Goal: Browse casually

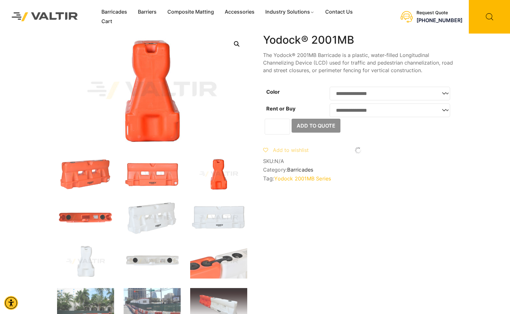
scroll to position [0, 190]
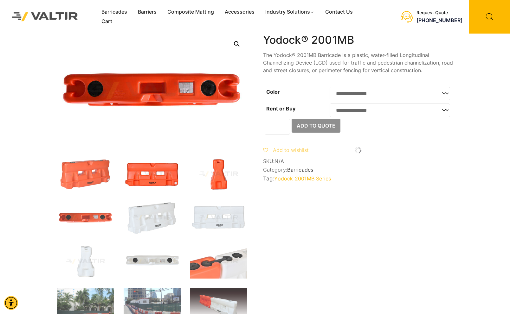
click at [157, 169] on img at bounding box center [152, 174] width 57 height 34
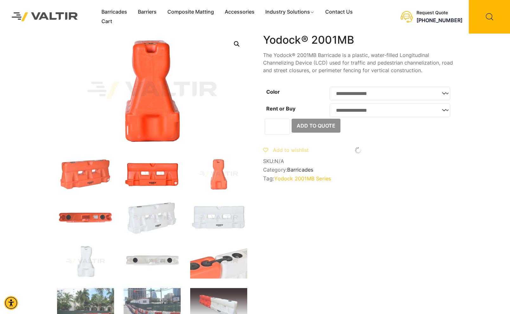
click at [156, 174] on img at bounding box center [152, 174] width 57 height 34
click at [151, 178] on img at bounding box center [152, 174] width 57 height 34
drag, startPoint x: 142, startPoint y: 211, endPoint x: 144, endPoint y: 214, distance: 3.4
click at [144, 214] on img at bounding box center [152, 218] width 57 height 34
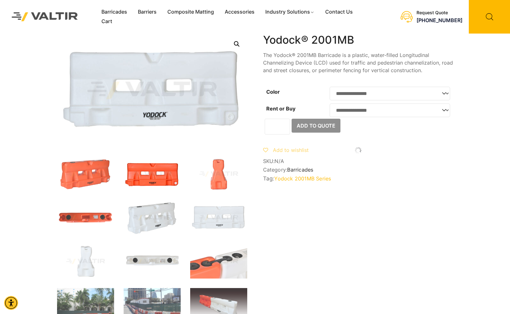
click at [148, 180] on img at bounding box center [152, 174] width 57 height 34
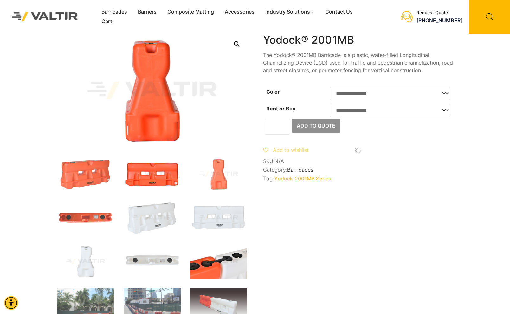
click at [204, 266] on img at bounding box center [218, 262] width 57 height 34
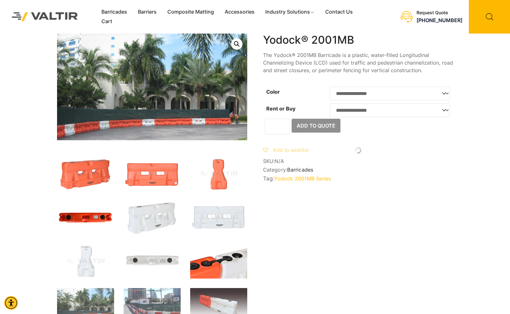
click at [93, 211] on img at bounding box center [85, 218] width 57 height 34
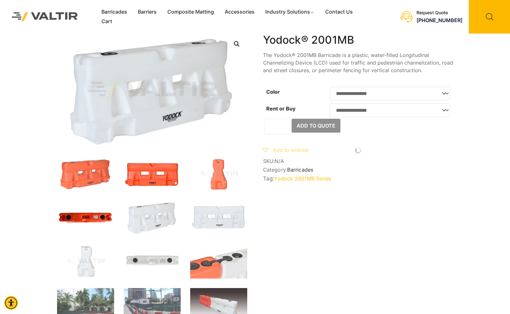
click at [154, 176] on img at bounding box center [152, 174] width 57 height 34
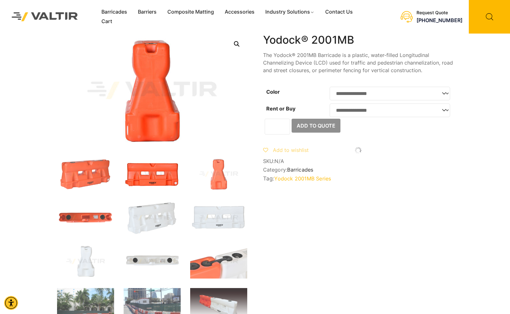
click at [154, 176] on img at bounding box center [152, 174] width 57 height 34
click at [208, 178] on img at bounding box center [218, 174] width 57 height 34
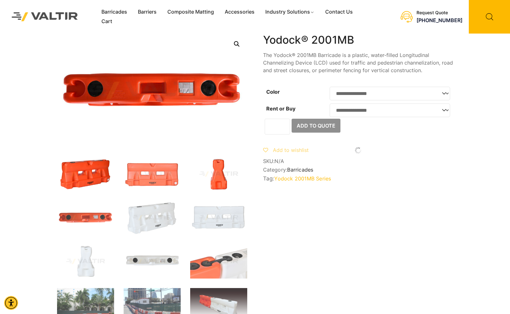
click at [94, 171] on img at bounding box center [85, 174] width 57 height 34
